Goal: Information Seeking & Learning: Learn about a topic

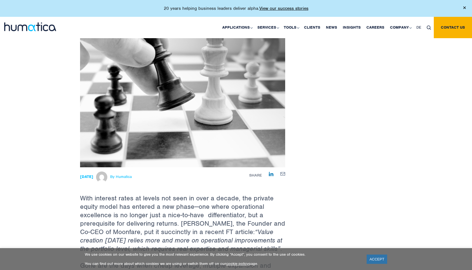
scroll to position [76, 0]
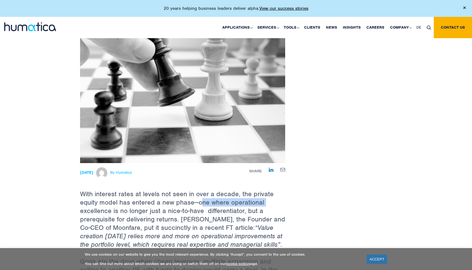
drag, startPoint x: 81, startPoint y: 208, endPoint x: 211, endPoint y: 203, distance: 129.7
click at [210, 203] on p "With interest rates at levels not seen in over a decade, the private equity mod…" at bounding box center [182, 210] width 205 height 94
click at [112, 219] on p "With interest rates at levels not seen in over a decade, the private equity mod…" at bounding box center [182, 210] width 205 height 94
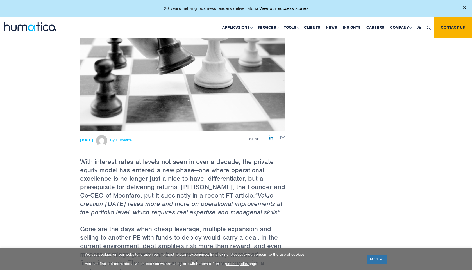
scroll to position [111, 0]
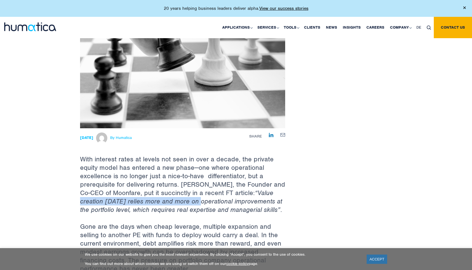
drag, startPoint x: 80, startPoint y: 199, endPoint x: 203, endPoint y: 202, distance: 122.8
click at [199, 201] on em "“Value creation [DATE] relies more and more on operational improvements at the …" at bounding box center [181, 201] width 202 height 25
click at [203, 202] on em "“Value creation [DATE] relies more and more on operational improvements at the …" at bounding box center [181, 201] width 202 height 25
click at [127, 200] on em "“Value creation [DATE] relies more and more on operational improvements at the …" at bounding box center [181, 201] width 202 height 25
drag, startPoint x: 127, startPoint y: 200, endPoint x: 258, endPoint y: 199, distance: 131.2
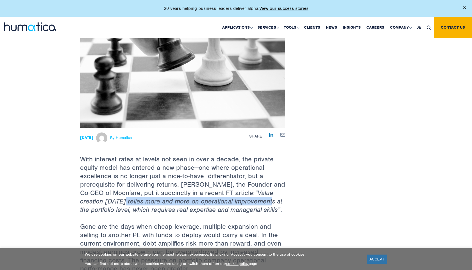
click at [258, 199] on em "“Value creation [DATE] relies more and more on operational improvements at the …" at bounding box center [181, 201] width 202 height 25
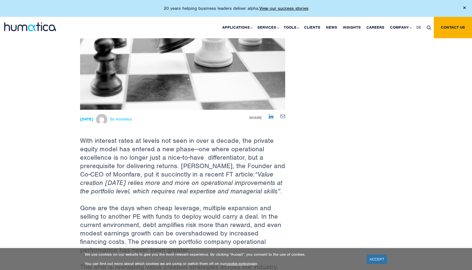
scroll to position [139, 0]
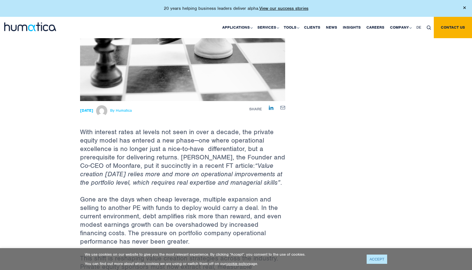
click at [372, 258] on link "ACCEPT" at bounding box center [377, 259] width 21 height 9
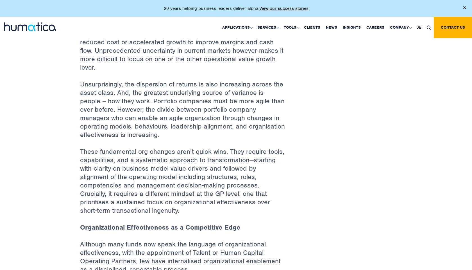
scroll to position [410, 0]
